Goal: Find specific page/section: Find specific page/section

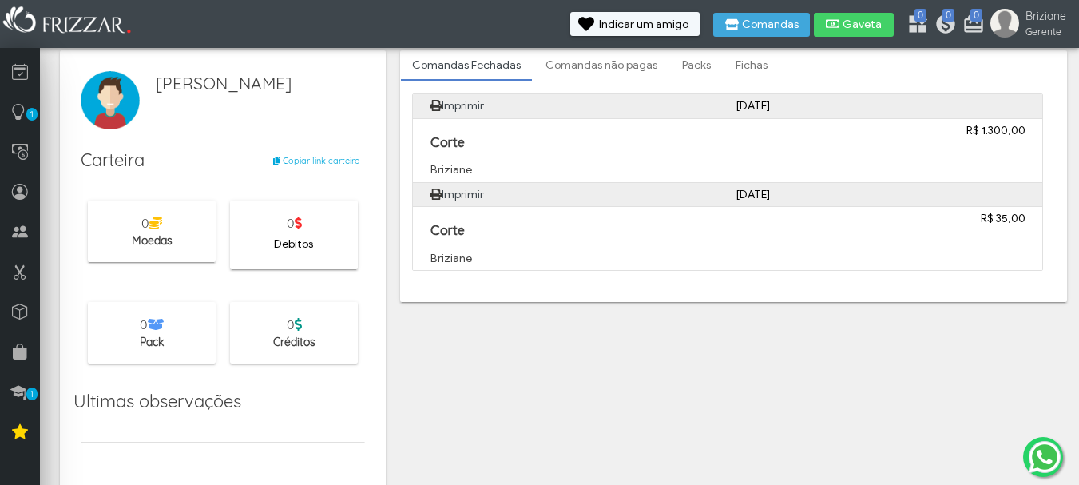
scroll to position [27, 0]
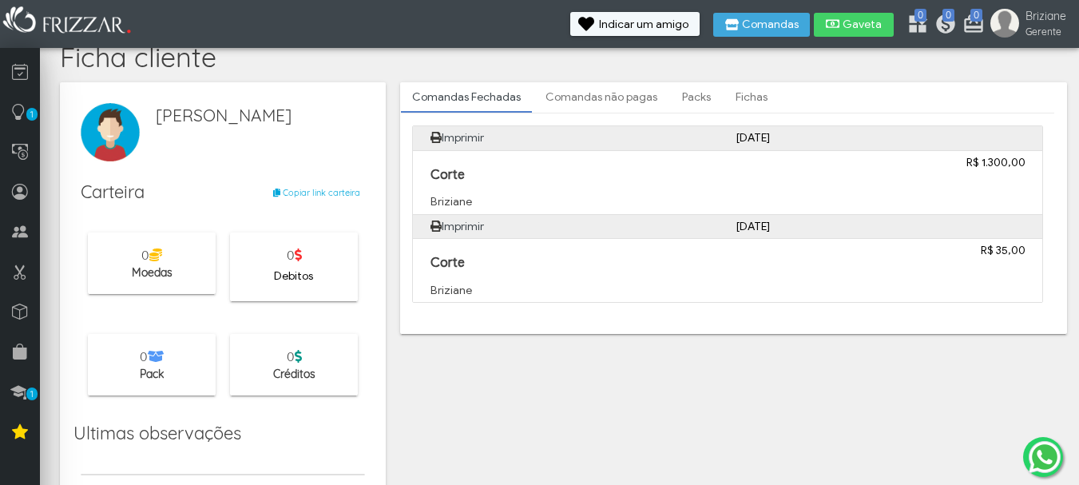
click at [288, 372] on span "Créditos" at bounding box center [294, 374] width 42 height 14
click at [297, 361] on icon at bounding box center [298, 356] width 7 height 13
click at [705, 103] on link "Packs" at bounding box center [696, 97] width 51 height 27
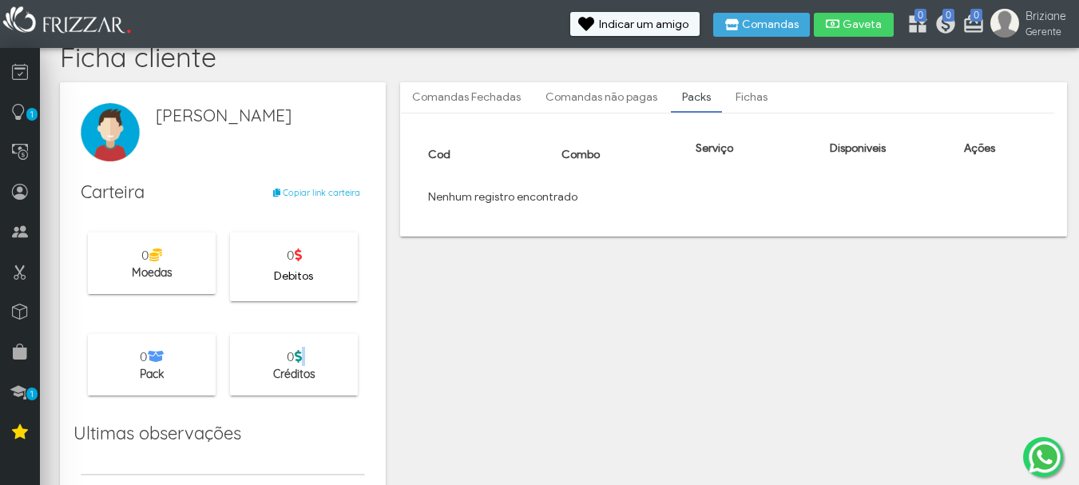
click at [731, 98] on link "Fichas" at bounding box center [752, 97] width 54 height 27
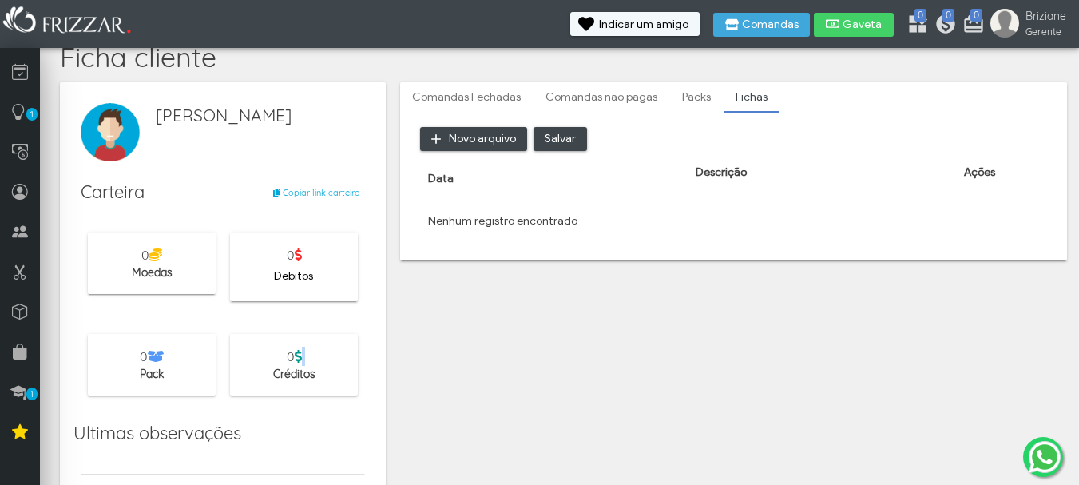
click at [629, 87] on link "Comandas não pagas" at bounding box center [601, 97] width 134 height 27
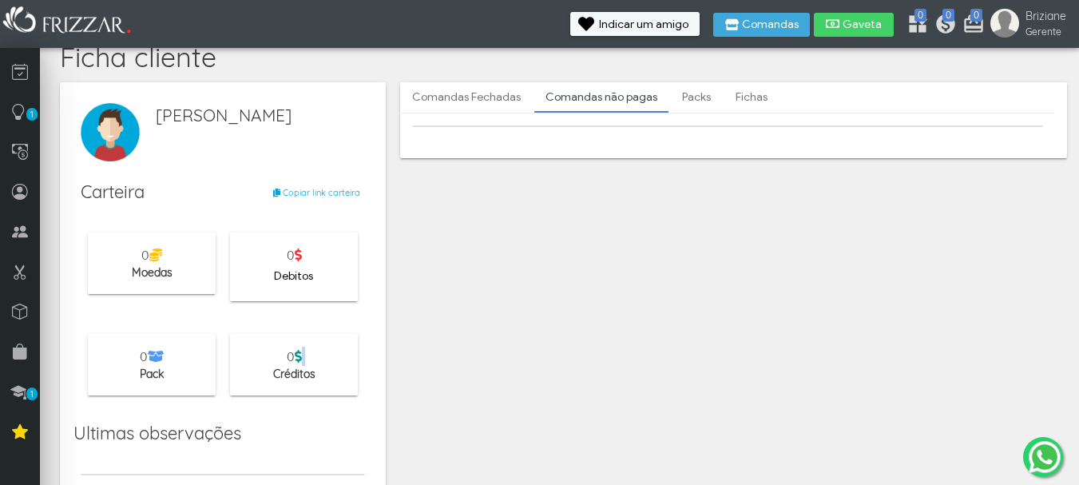
click at [486, 89] on link "Comandas Fechadas" at bounding box center [466, 97] width 131 height 27
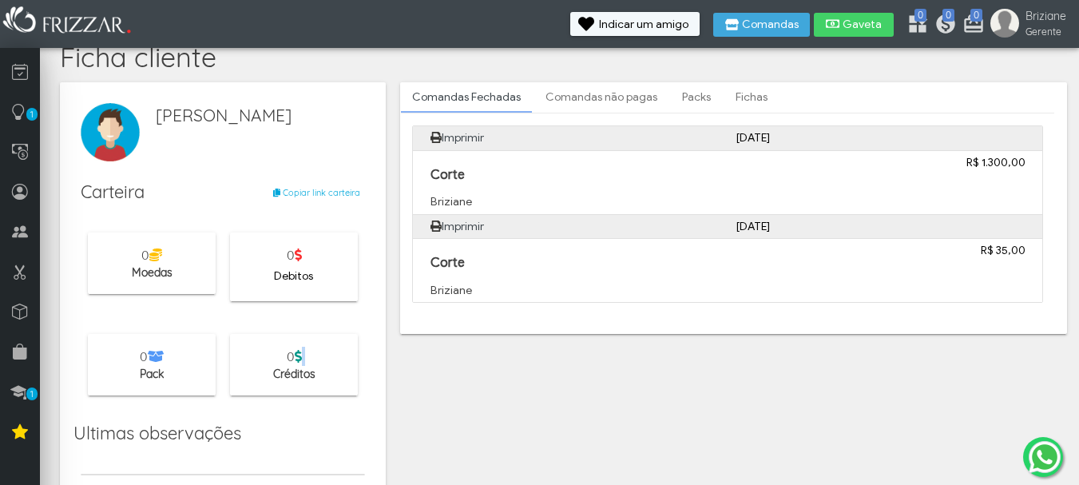
click at [451, 135] on link "Imprimir" at bounding box center [463, 138] width 42 height 14
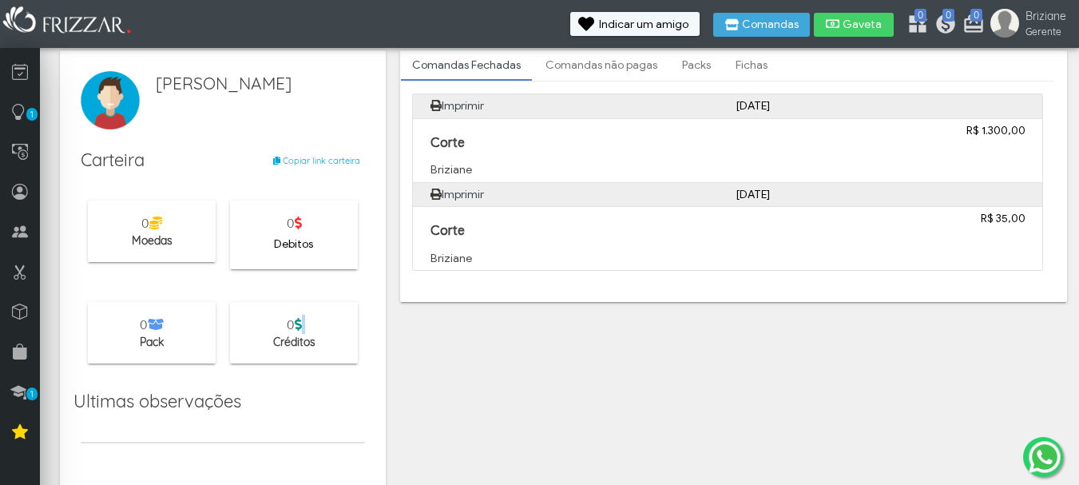
scroll to position [91, 0]
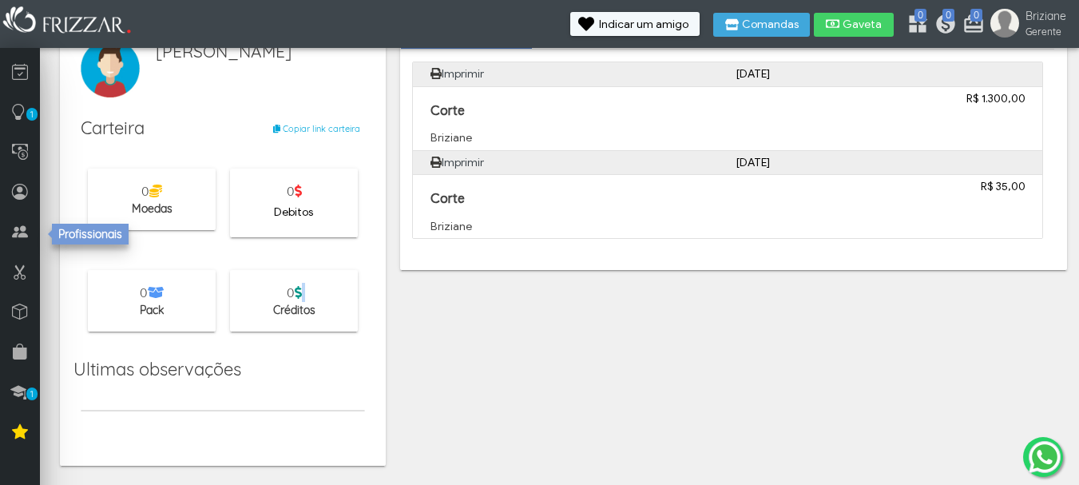
drag, startPoint x: 217, startPoint y: 352, endPoint x: 579, endPoint y: 137, distance: 421.3
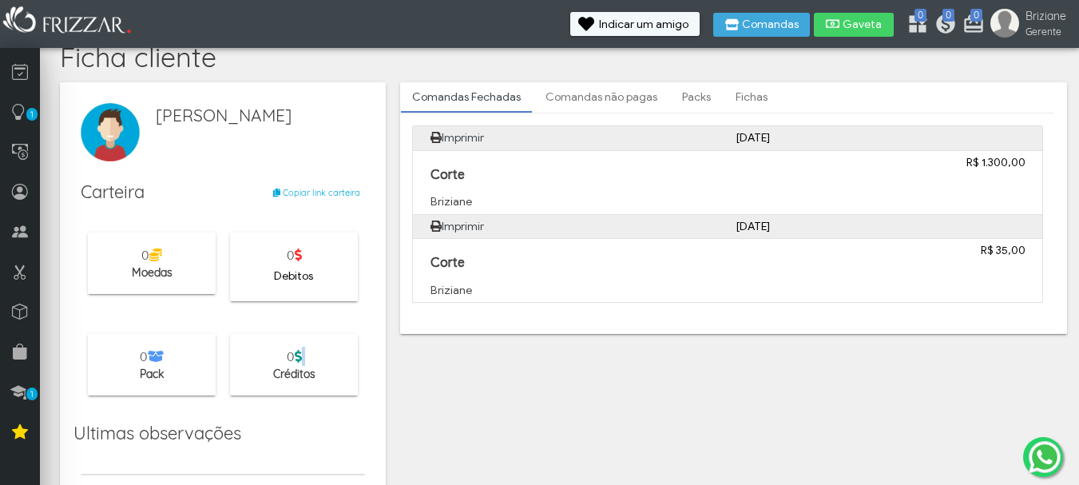
scroll to position [0, 0]
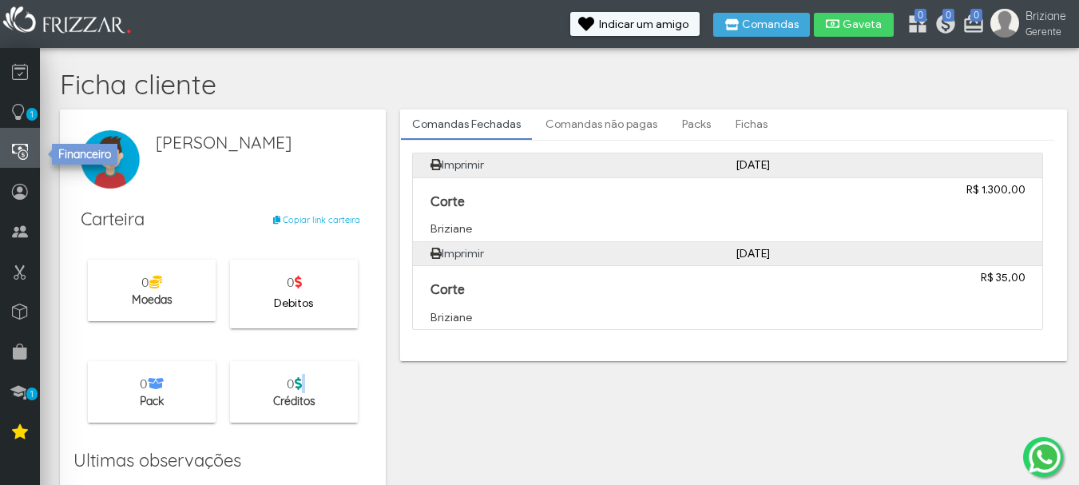
click at [20, 167] on link at bounding box center [20, 148] width 40 height 40
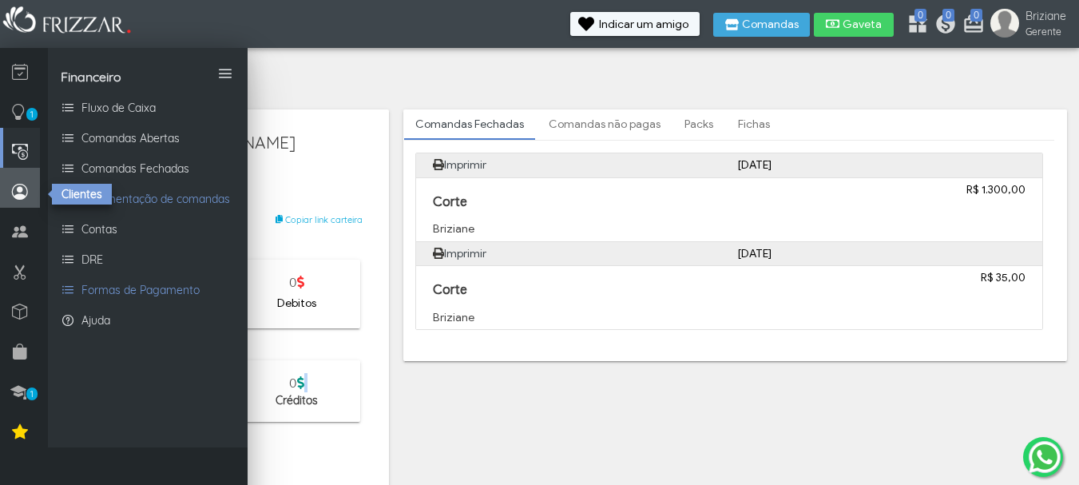
click at [26, 205] on link at bounding box center [20, 188] width 40 height 40
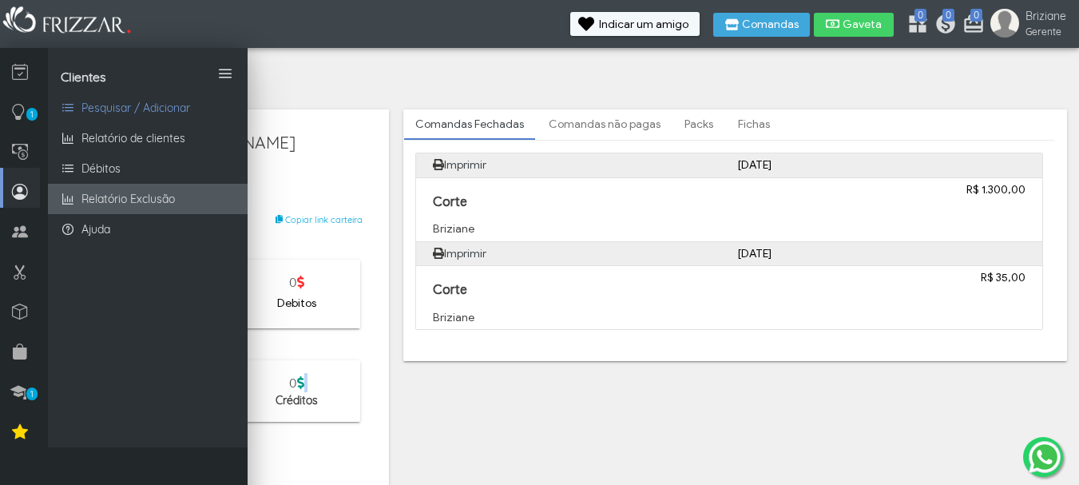
click at [90, 204] on span "Relatório Exclusão" at bounding box center [127, 199] width 93 height 17
